Goal: Task Accomplishment & Management: Complete application form

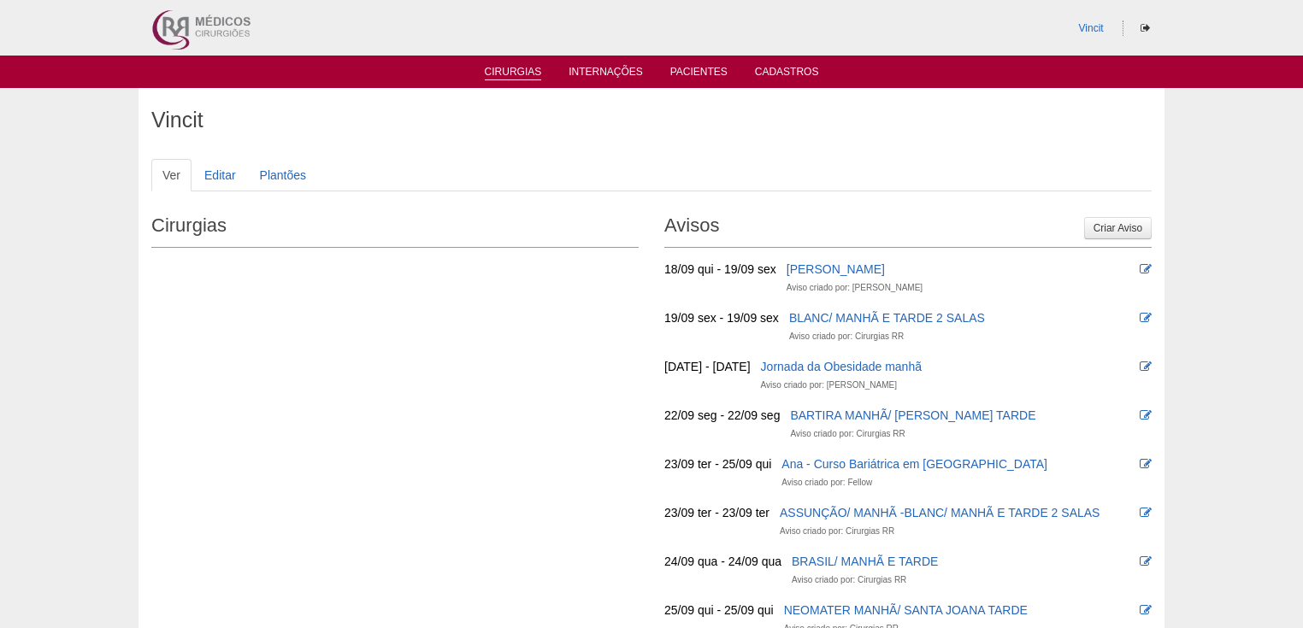
click at [509, 71] on link "Cirurgias" at bounding box center [513, 73] width 57 height 15
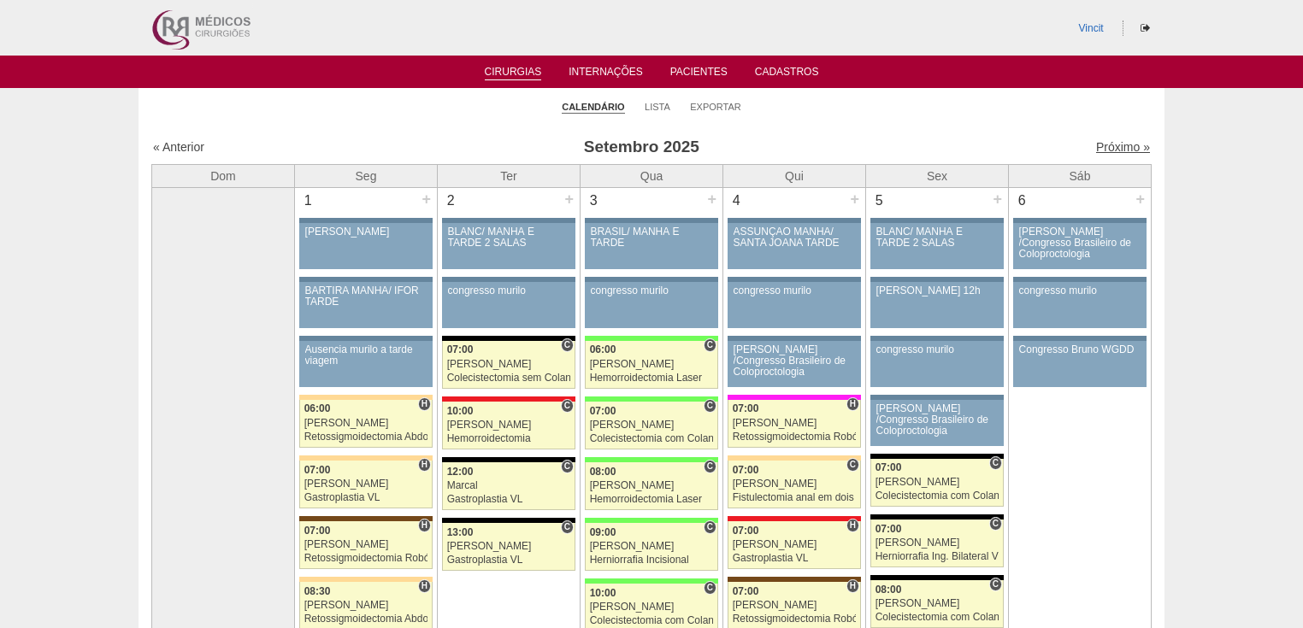
click at [1108, 150] on link "Próximo »" at bounding box center [1123, 147] width 54 height 14
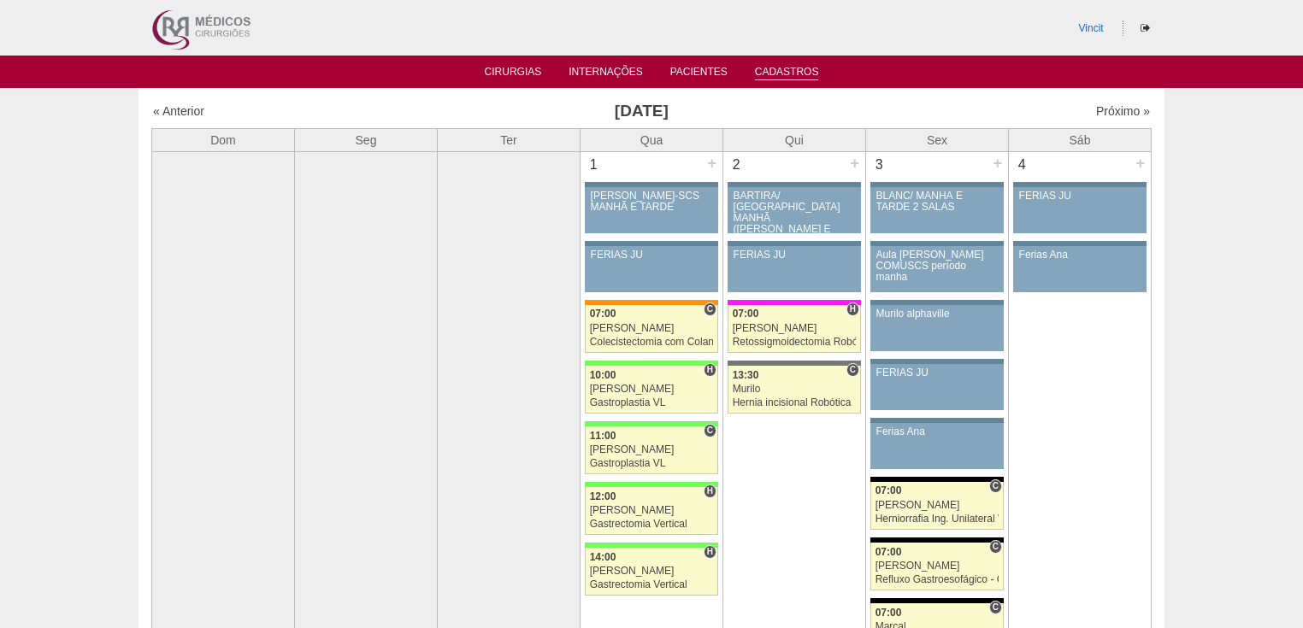
click at [780, 70] on link "Cadastros" at bounding box center [787, 73] width 64 height 15
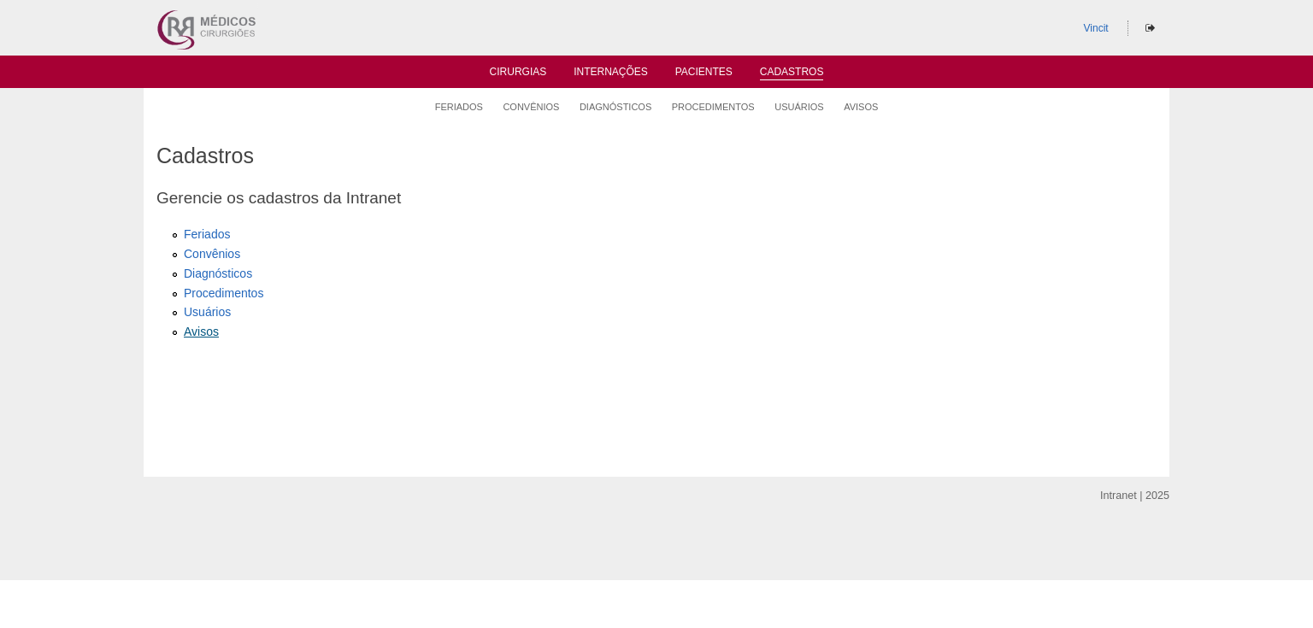
click at [202, 335] on link "Avisos" at bounding box center [201, 332] width 35 height 14
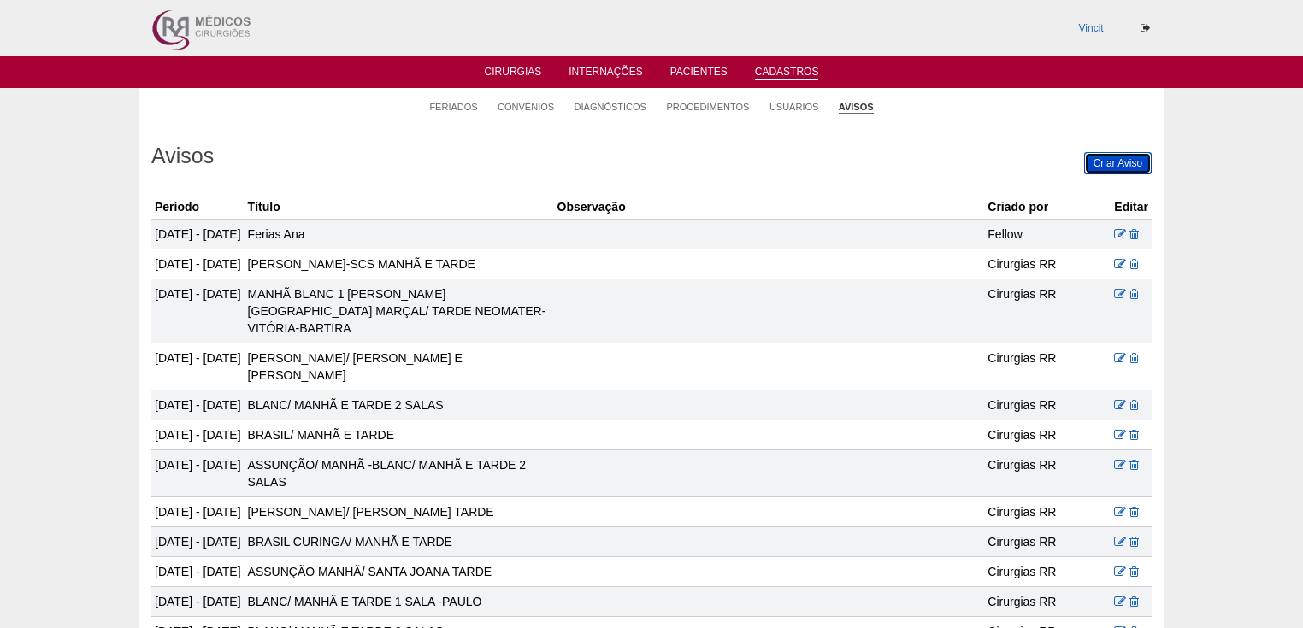
click at [1120, 161] on link "Criar Aviso" at bounding box center [1118, 163] width 68 height 22
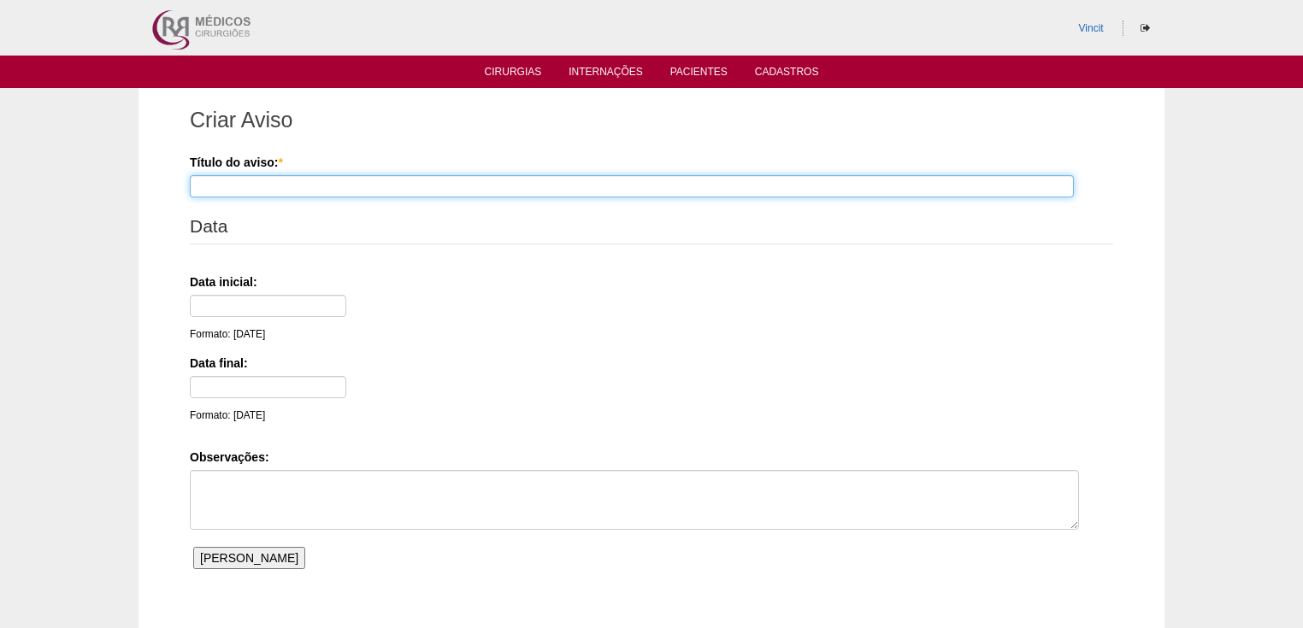
click at [226, 185] on input "Título do aviso: *" at bounding box center [632, 186] width 884 height 22
click at [226, 194] on input "Título do aviso: *" at bounding box center [632, 186] width 884 height 22
type input "Dr [PERSON_NAME] / congresso em [GEOGRAPHIC_DATA]"
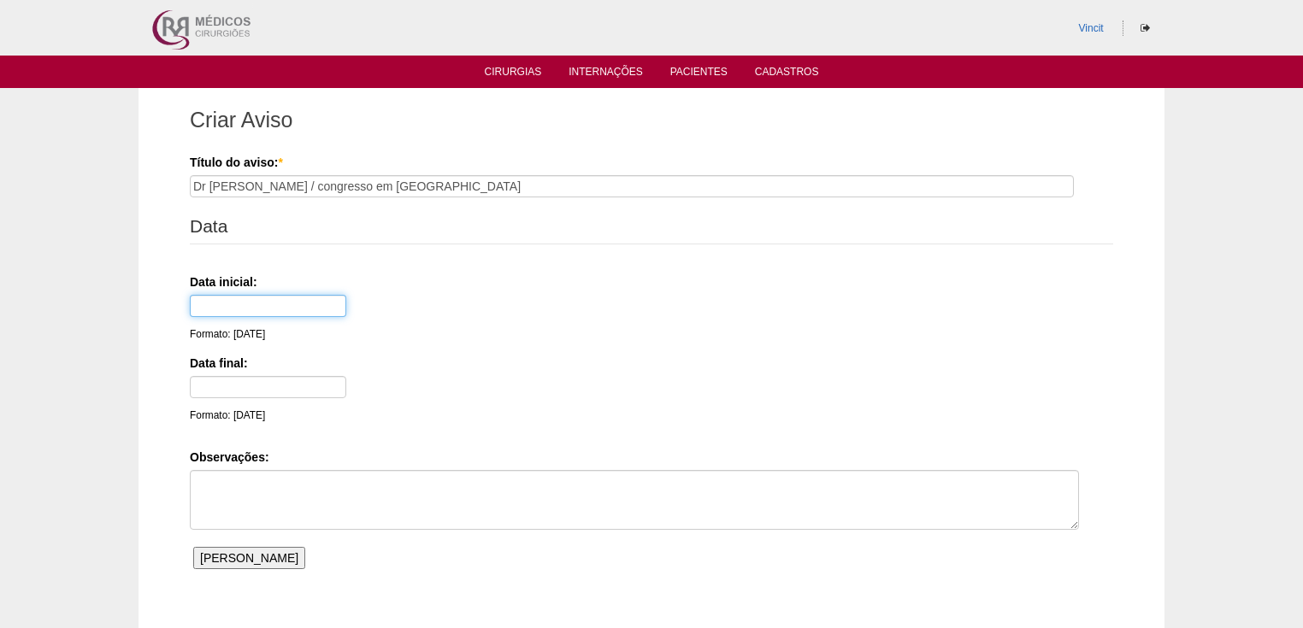
click at [242, 301] on input "text" at bounding box center [268, 306] width 156 height 22
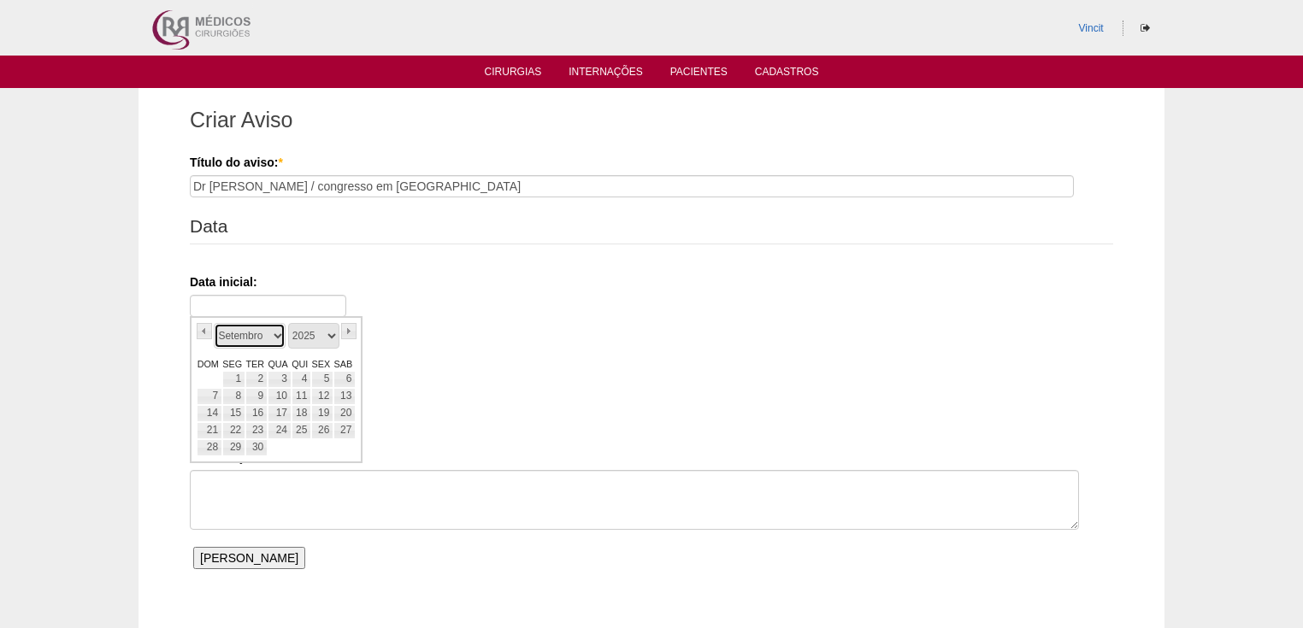
click at [231, 342] on select "Janeiro Fevereiro Março Abril Maio Junho Julho Agosto Setembro Outubro Novembro…" at bounding box center [250, 336] width 72 height 26
click at [303, 445] on link "30" at bounding box center [301, 447] width 20 height 17
type input "30/10/25"
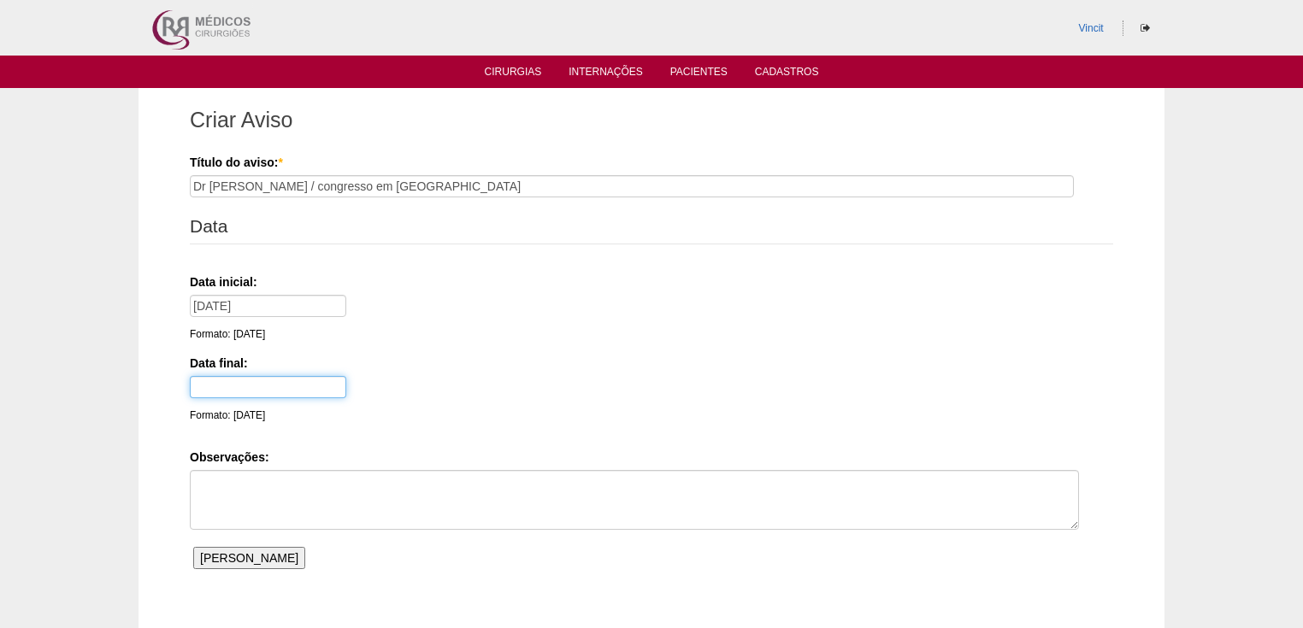
click at [246, 386] on input "text" at bounding box center [268, 387] width 156 height 22
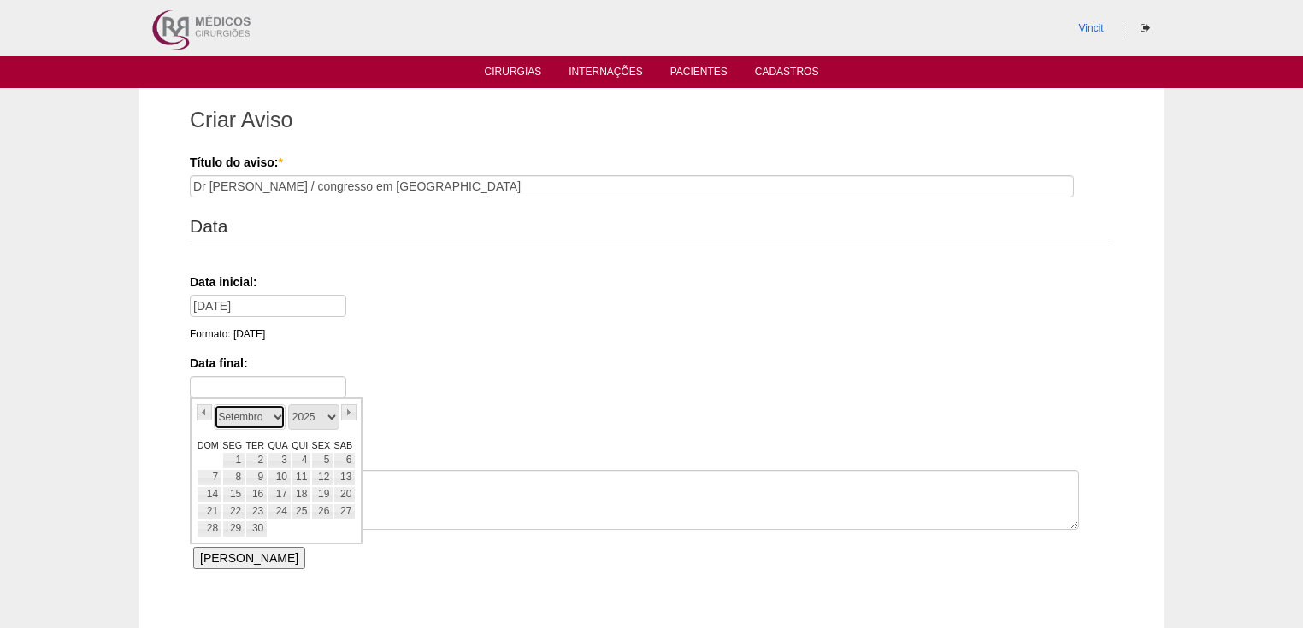
click at [242, 425] on select "Janeiro Fevereiro Março Abril Maio Junho Julho Agosto Setembro Outubro Novembro…" at bounding box center [250, 417] width 72 height 26
click at [273, 416] on select "Janeiro Fevereiro Março Abril Maio Junho Julho Agosto Setembro Outubro Novembro…" at bounding box center [250, 417] width 72 height 26
click at [278, 415] on select "Janeiro Fevereiro Março Abril Maio Junho Julho Agosto Setembro Outubro Novembro…" at bounding box center [250, 417] width 72 height 26
click at [325, 522] on link "31" at bounding box center [322, 529] width 22 height 17
type input "31/10/25"
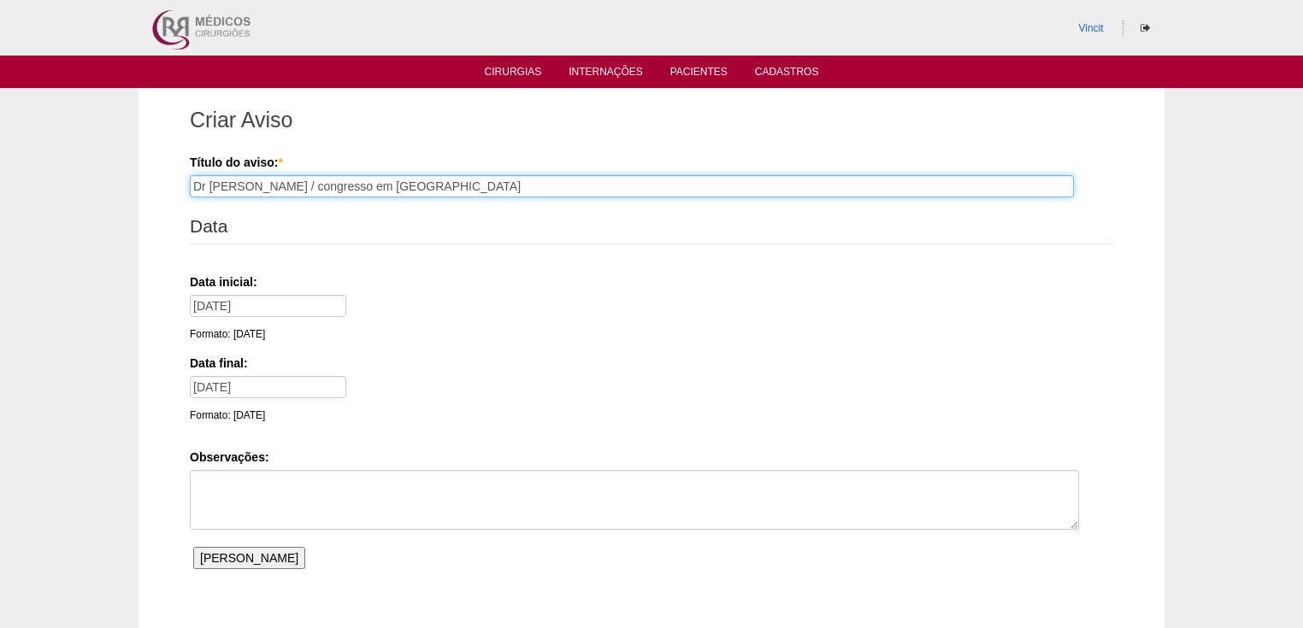
drag, startPoint x: 408, startPoint y: 185, endPoint x: 338, endPoint y: 187, distance: 69.3
click at [338, 187] on input "Dr Renato / congresso em Pernambuco" at bounding box center [632, 186] width 884 height 22
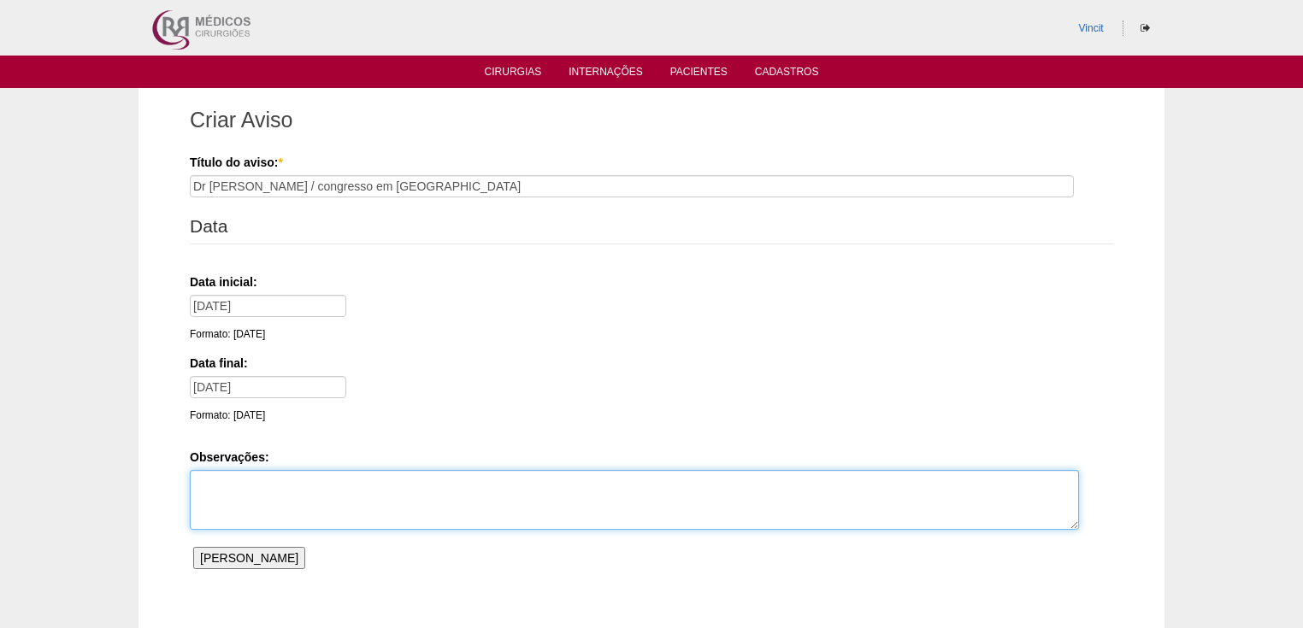
click at [227, 497] on textarea "Observações:" at bounding box center [634, 500] width 889 height 60
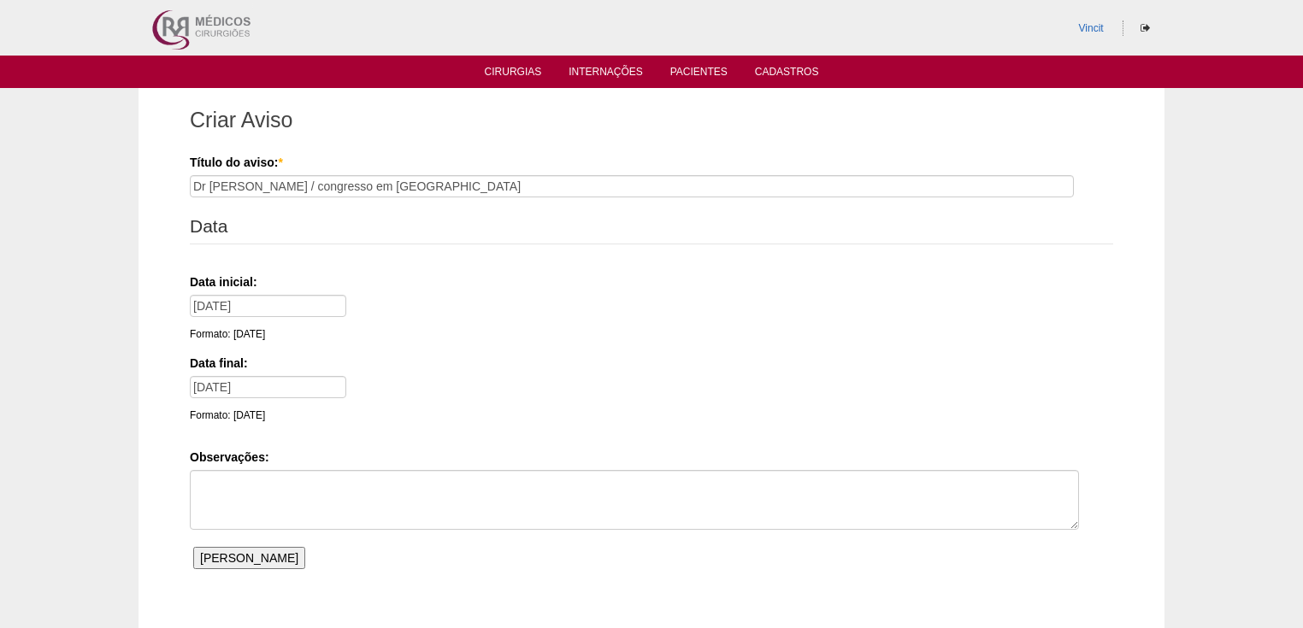
click at [233, 554] on input "Salvar Aviso" at bounding box center [249, 558] width 112 height 22
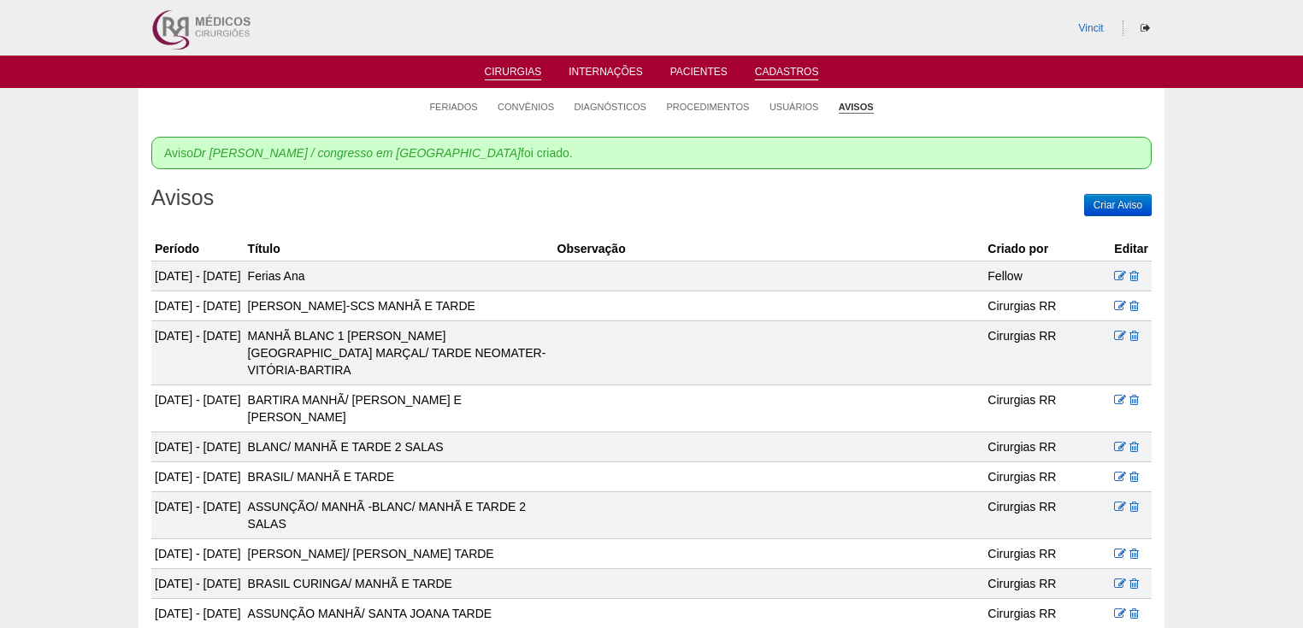
click at [511, 70] on link "Cirurgias" at bounding box center [513, 73] width 57 height 15
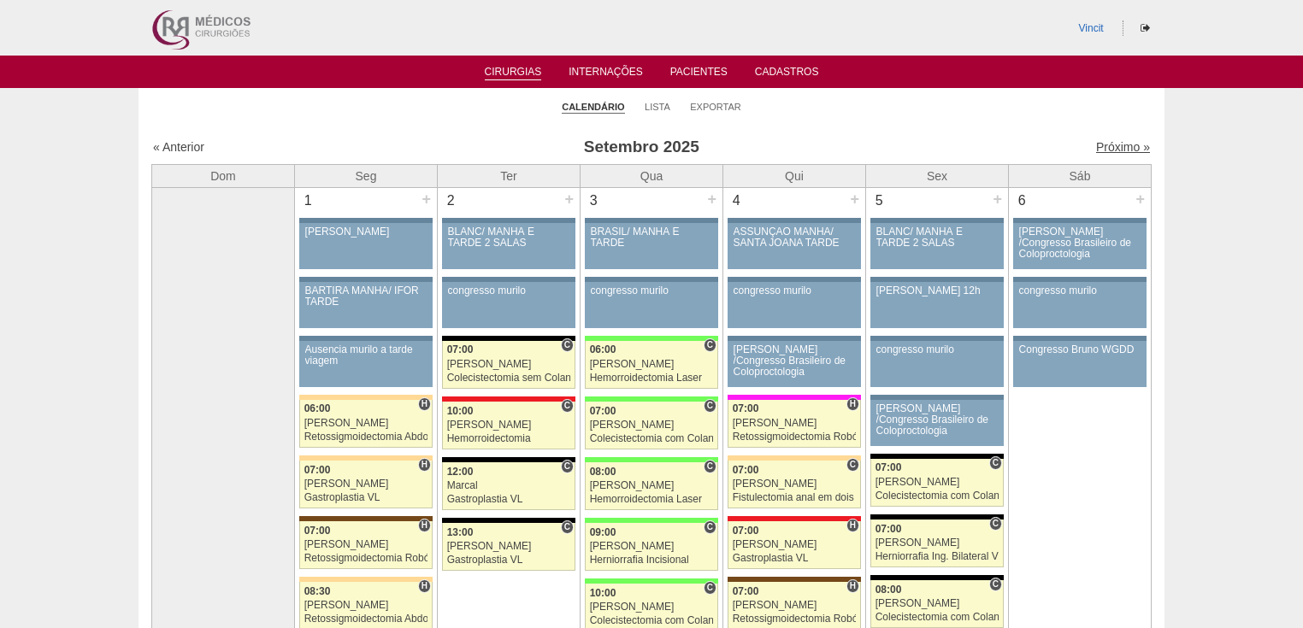
click at [1103, 149] on link "Próximo »" at bounding box center [1123, 147] width 54 height 14
